Goal: Task Accomplishment & Management: Complete application form

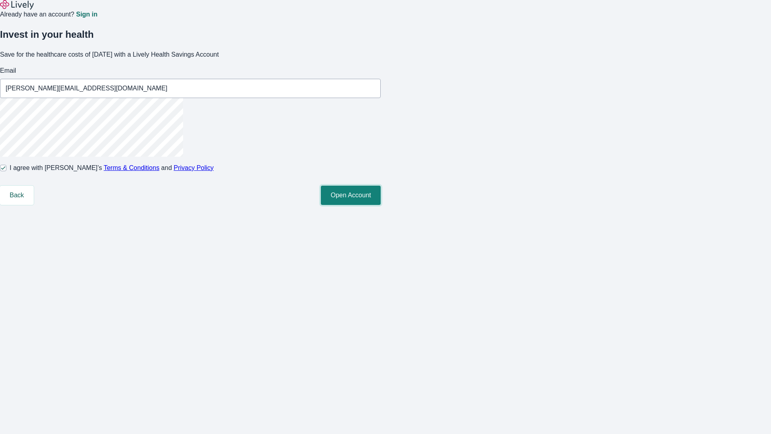
click at [381, 205] on button "Open Account" at bounding box center [351, 195] width 60 height 19
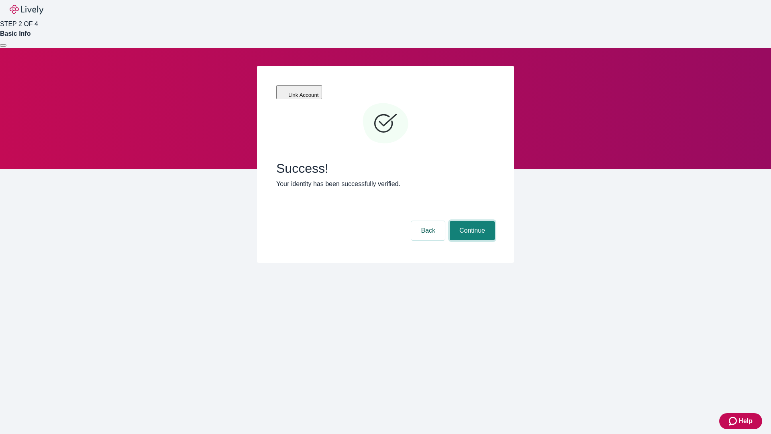
click at [471, 221] on button "Continue" at bounding box center [472, 230] width 45 height 19
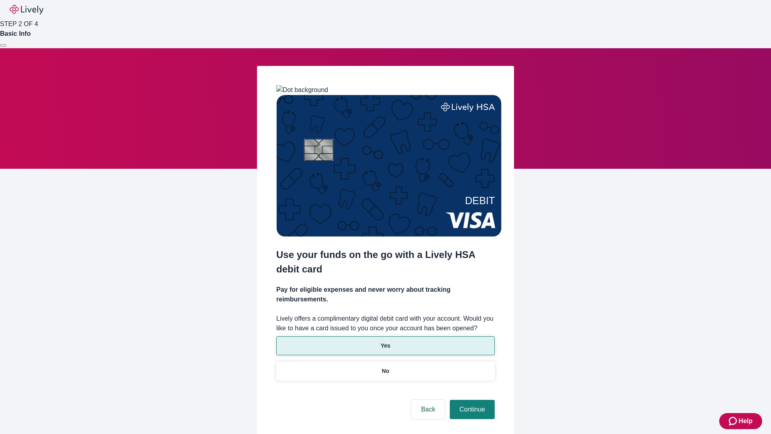
click at [385, 341] on p "Yes" at bounding box center [386, 345] width 10 height 8
click at [471, 400] on button "Continue" at bounding box center [472, 409] width 45 height 19
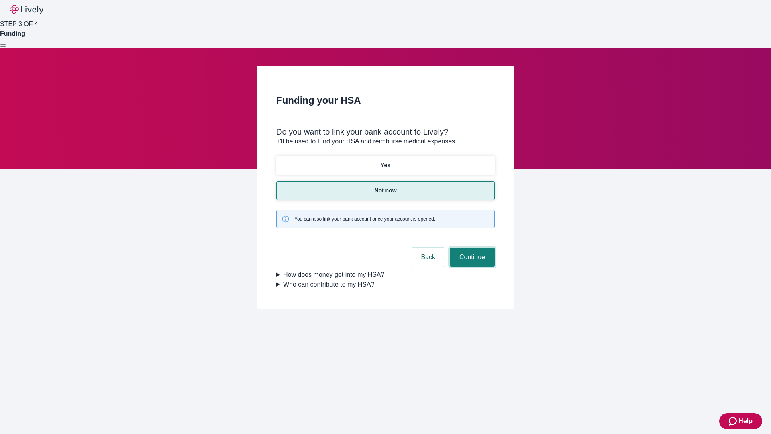
click at [471, 247] on button "Continue" at bounding box center [472, 256] width 45 height 19
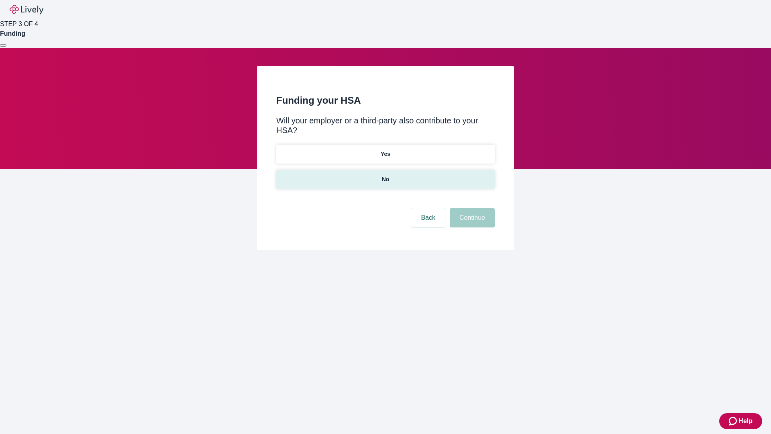
click at [385, 175] on p "No" at bounding box center [386, 179] width 8 height 8
click at [471, 208] on button "Continue" at bounding box center [472, 217] width 45 height 19
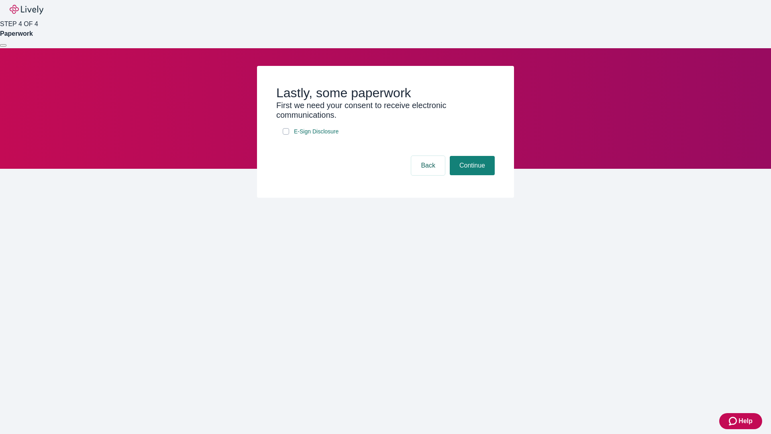
click at [286, 135] on input "E-Sign Disclosure" at bounding box center [286, 131] width 6 height 6
checkbox input "true"
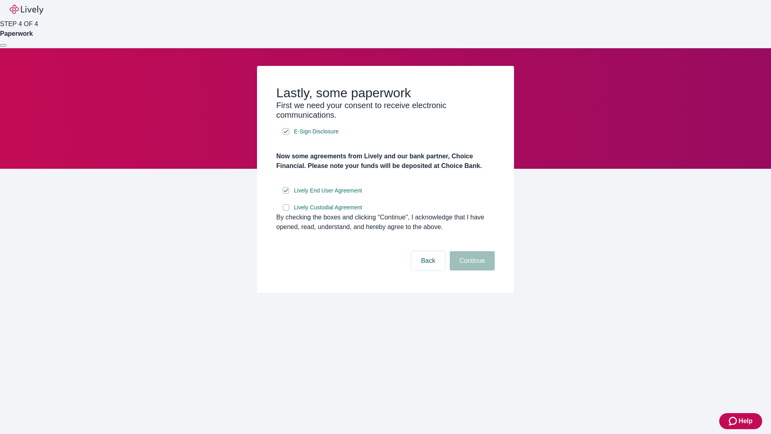
click at [286, 210] on input "Lively Custodial Agreement" at bounding box center [286, 207] width 6 height 6
checkbox input "true"
click at [471, 270] on button "Continue" at bounding box center [472, 260] width 45 height 19
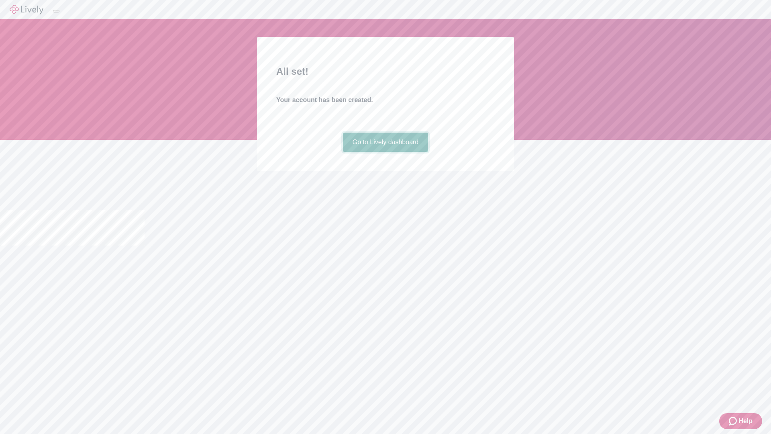
click at [385, 152] on link "Go to Lively dashboard" at bounding box center [386, 142] width 86 height 19
